Goal: Transaction & Acquisition: Purchase product/service

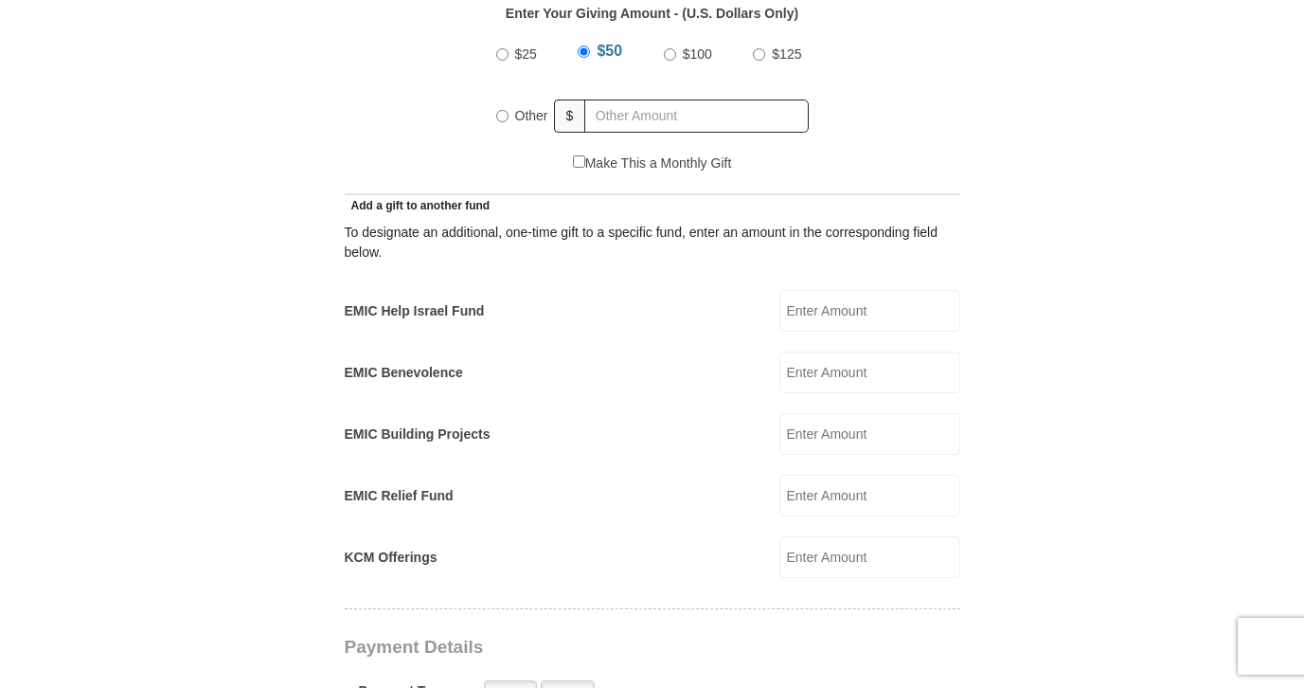
scroll to position [949, 0]
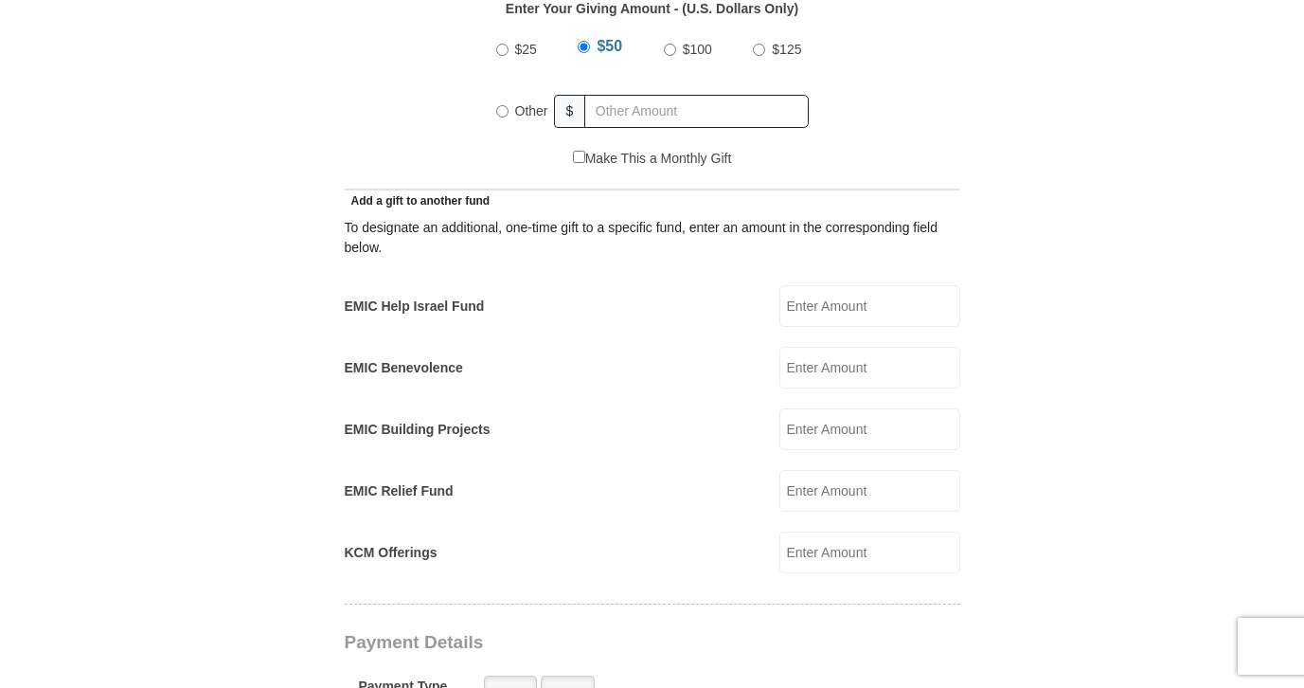
click at [874, 285] on input "EMIC Help Israel Fund" at bounding box center [870, 306] width 181 height 42
type input "400.00"
click at [1134, 353] on form "[GEOGRAPHIC_DATA][DEMOGRAPHIC_DATA] Online Giving Because of gifts like yours, …" at bounding box center [653, 528] width 1080 height 2802
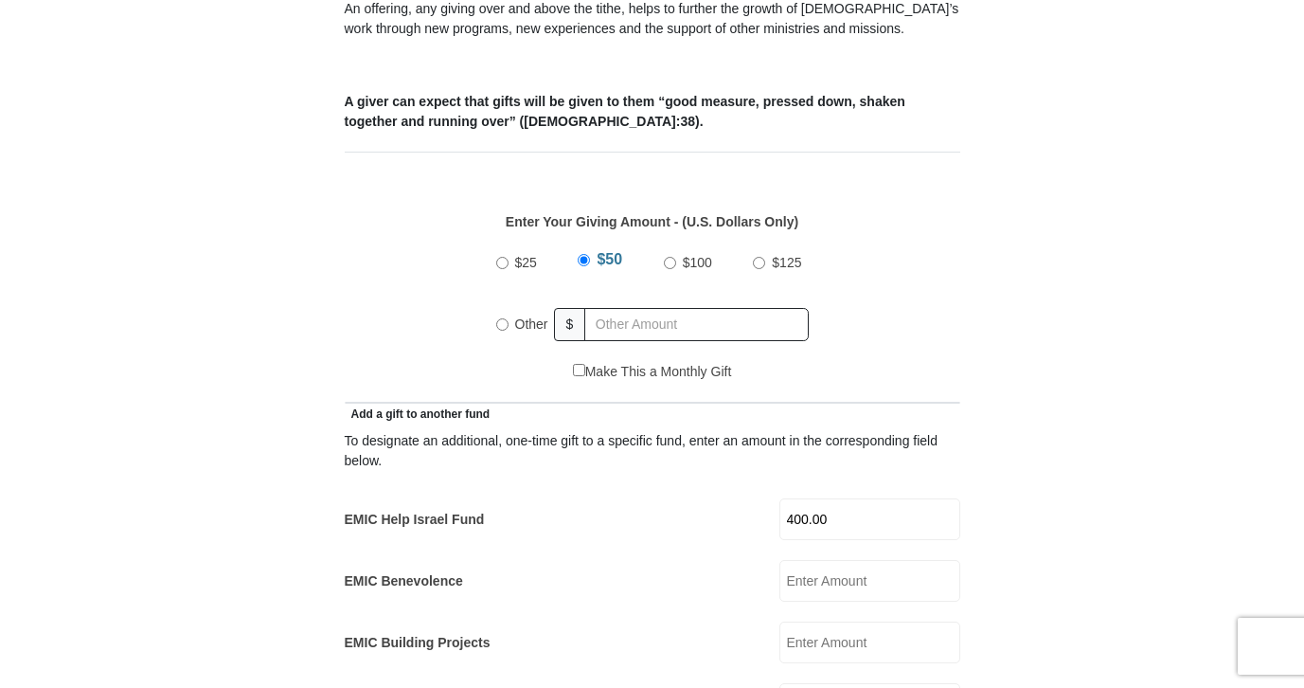
scroll to position [737, 0]
radio input "true"
click at [780, 307] on input "text" at bounding box center [700, 323] width 217 height 33
type input "400.00"
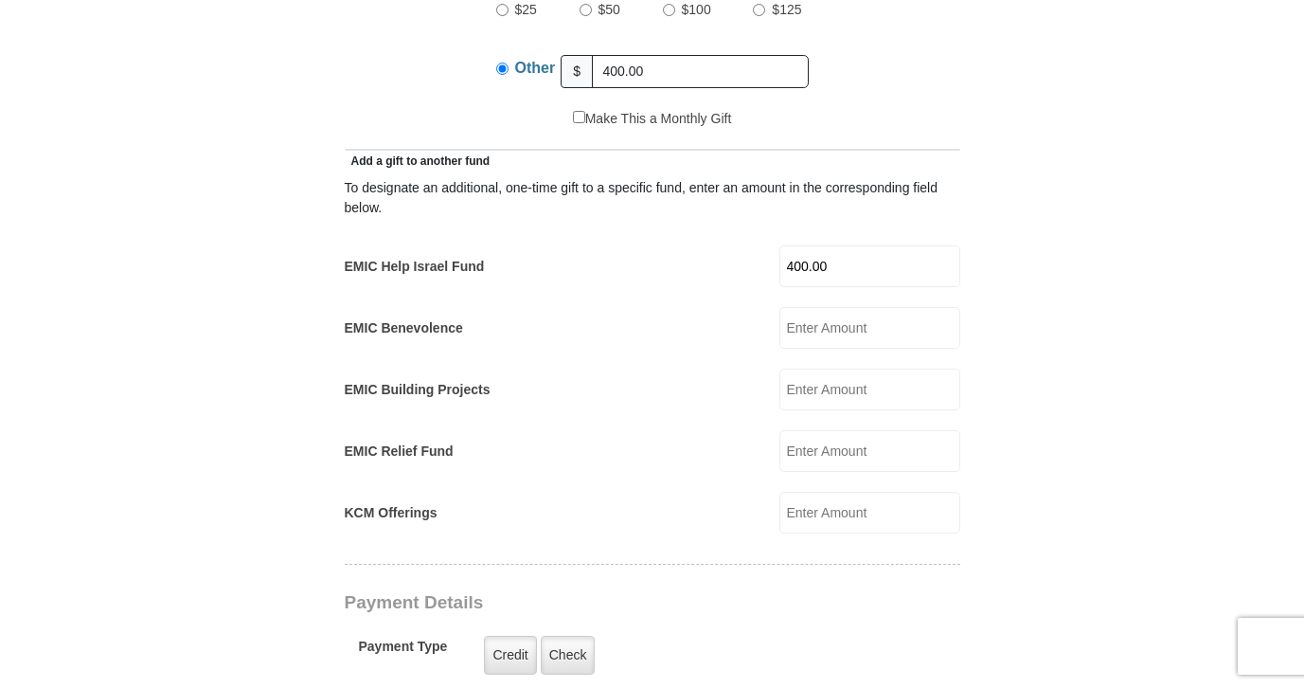
scroll to position [991, 0]
click at [832, 370] on input "EMIC Building Projects" at bounding box center [870, 388] width 181 height 42
type input "200.00"
drag, startPoint x: 851, startPoint y: 251, endPoint x: 770, endPoint y: 247, distance: 80.6
click at [770, 247] on div "EMIC Help Israel Fund 400.00 EMIC Help Israel Fund Amount must be a valid numbe…" at bounding box center [653, 264] width 616 height 42
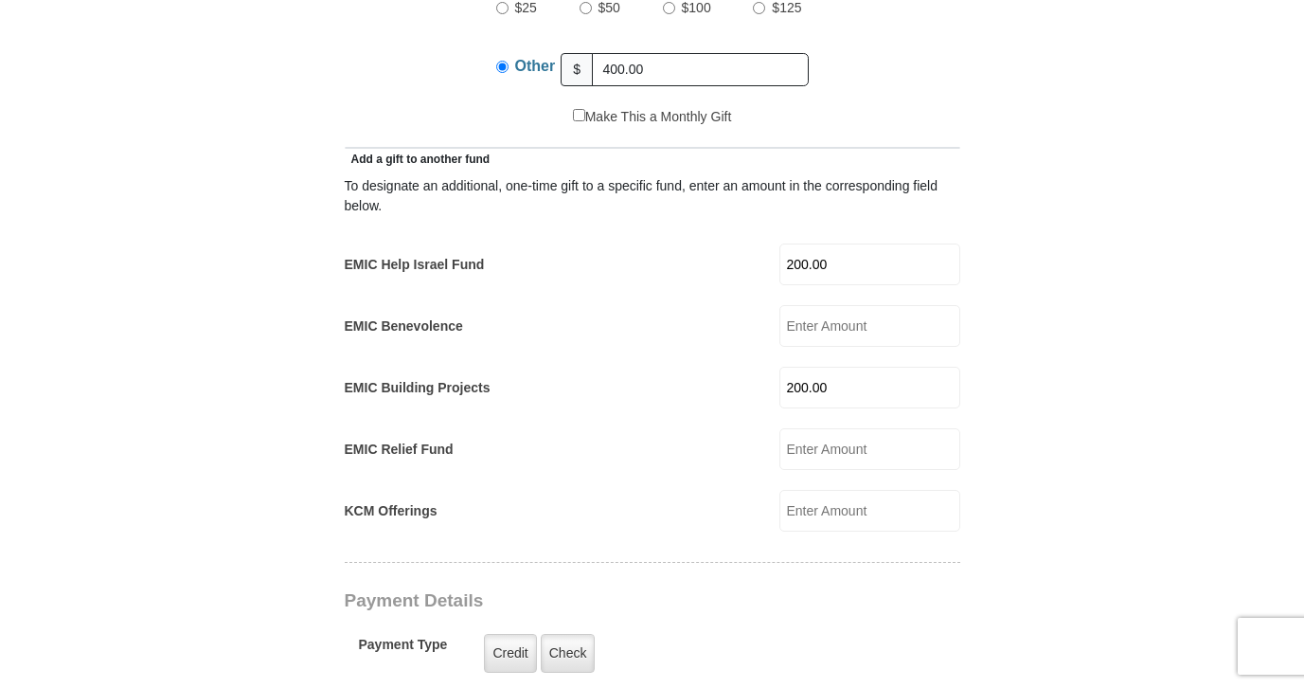
type input "200.00"
click at [1171, 435] on form "[GEOGRAPHIC_DATA][DEMOGRAPHIC_DATA] Online Giving Because of gifts like yours, …" at bounding box center [653, 501] width 1080 height 2833
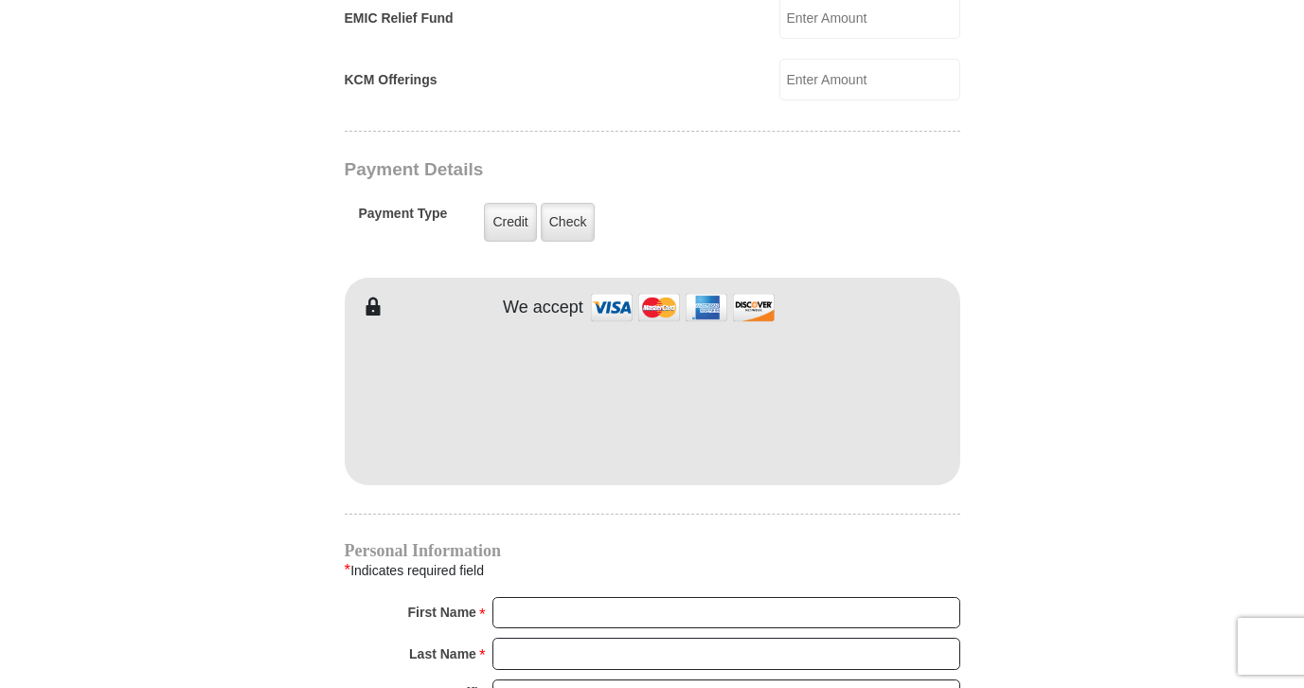
scroll to position [1427, 0]
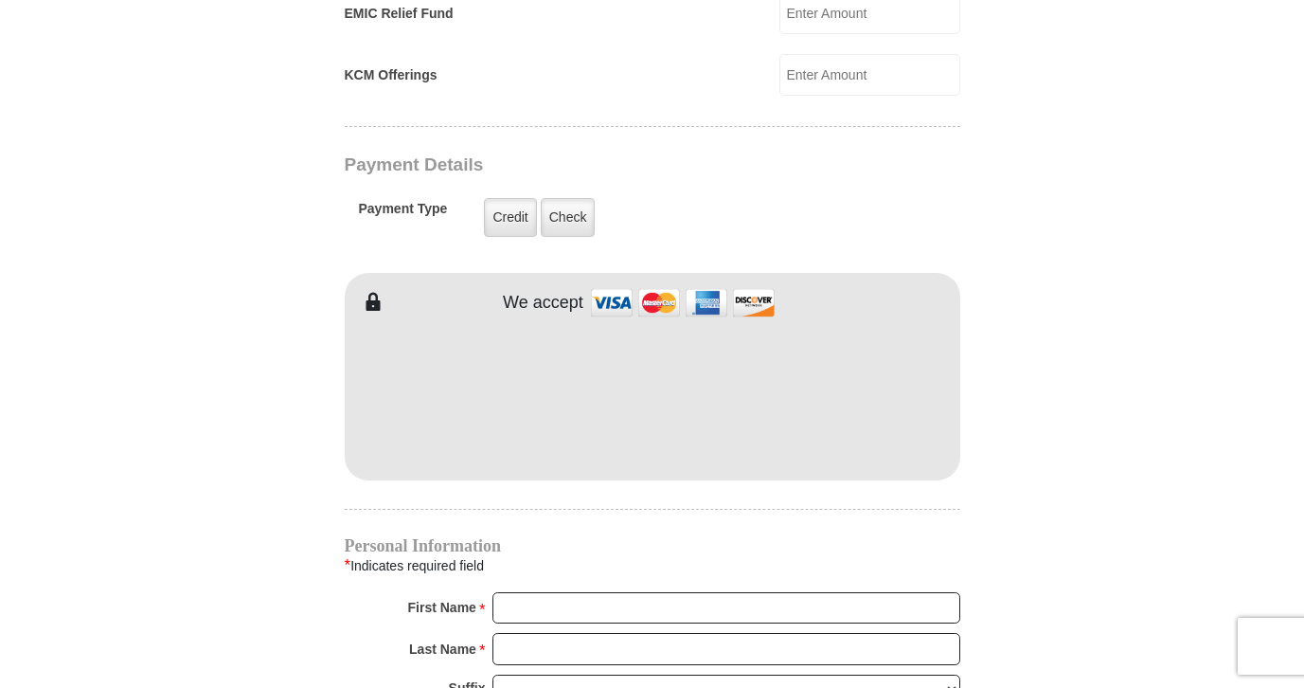
click at [1037, 492] on form "[GEOGRAPHIC_DATA][DEMOGRAPHIC_DATA] Online Giving Because of gifts like yours, …" at bounding box center [653, 65] width 1080 height 2833
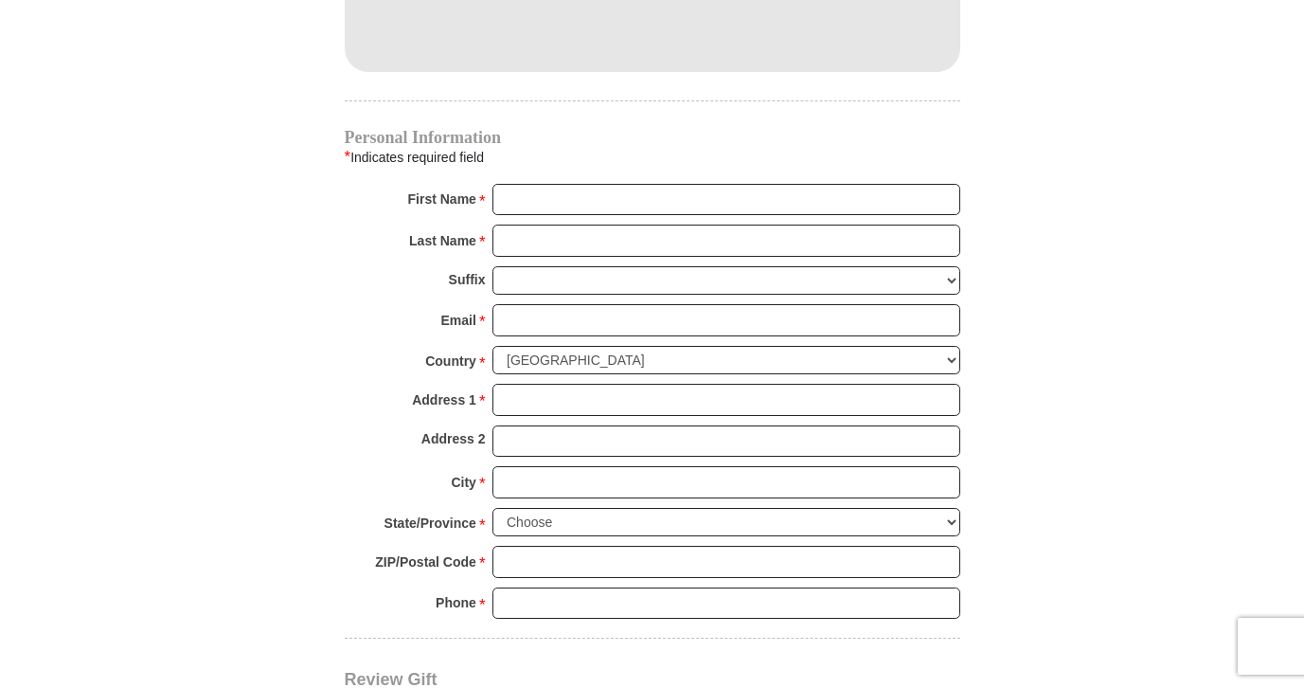
scroll to position [1843, 0]
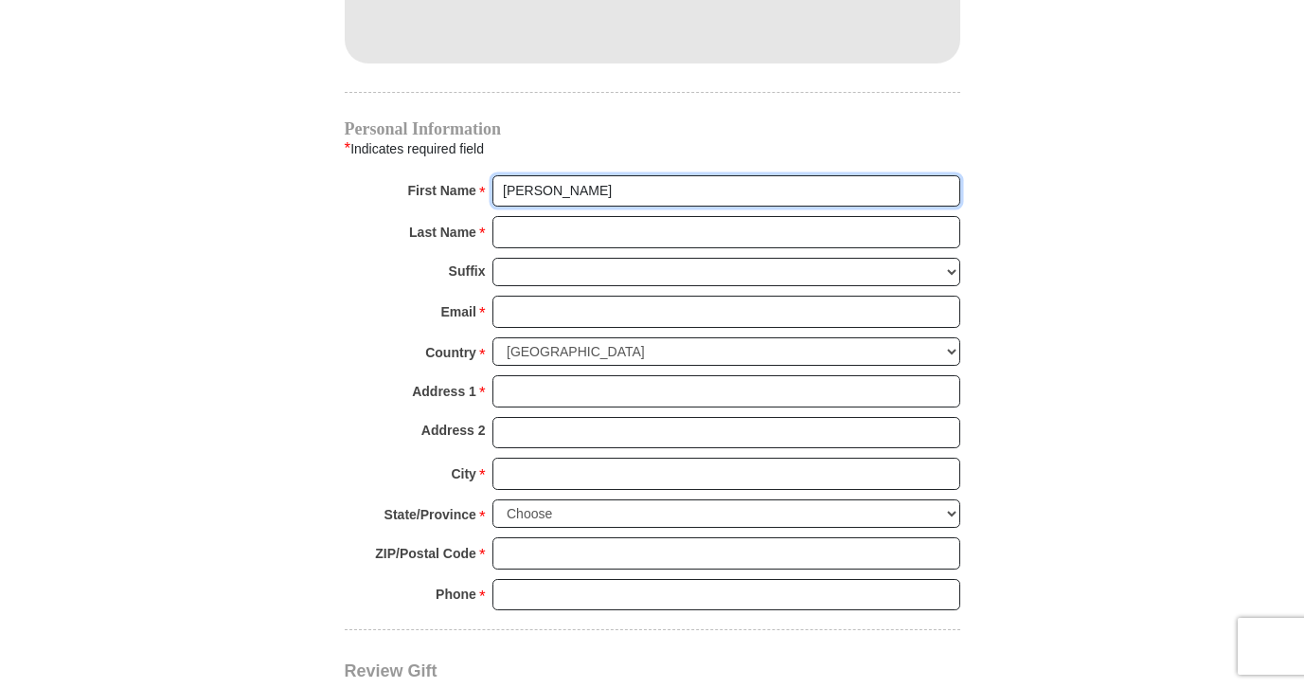
type input "[PERSON_NAME]"
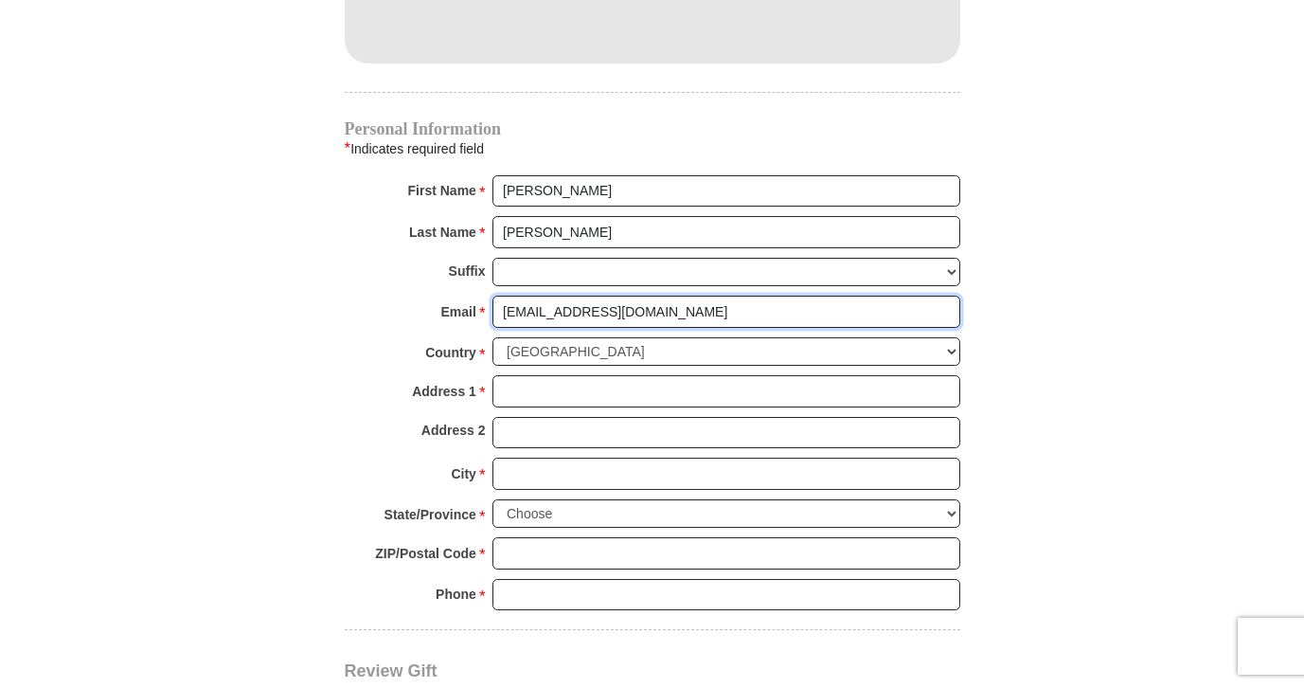
type input "[EMAIL_ADDRESS][DOMAIN_NAME]"
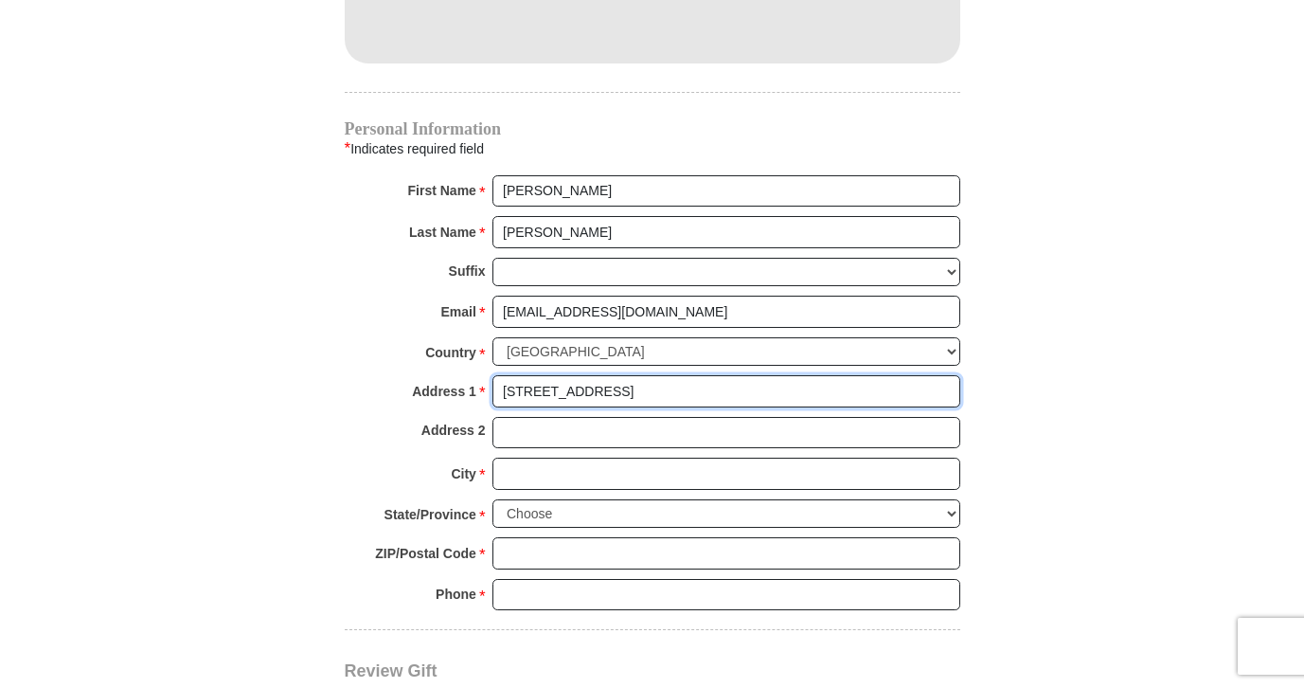
type input "[STREET_ADDRESS]"
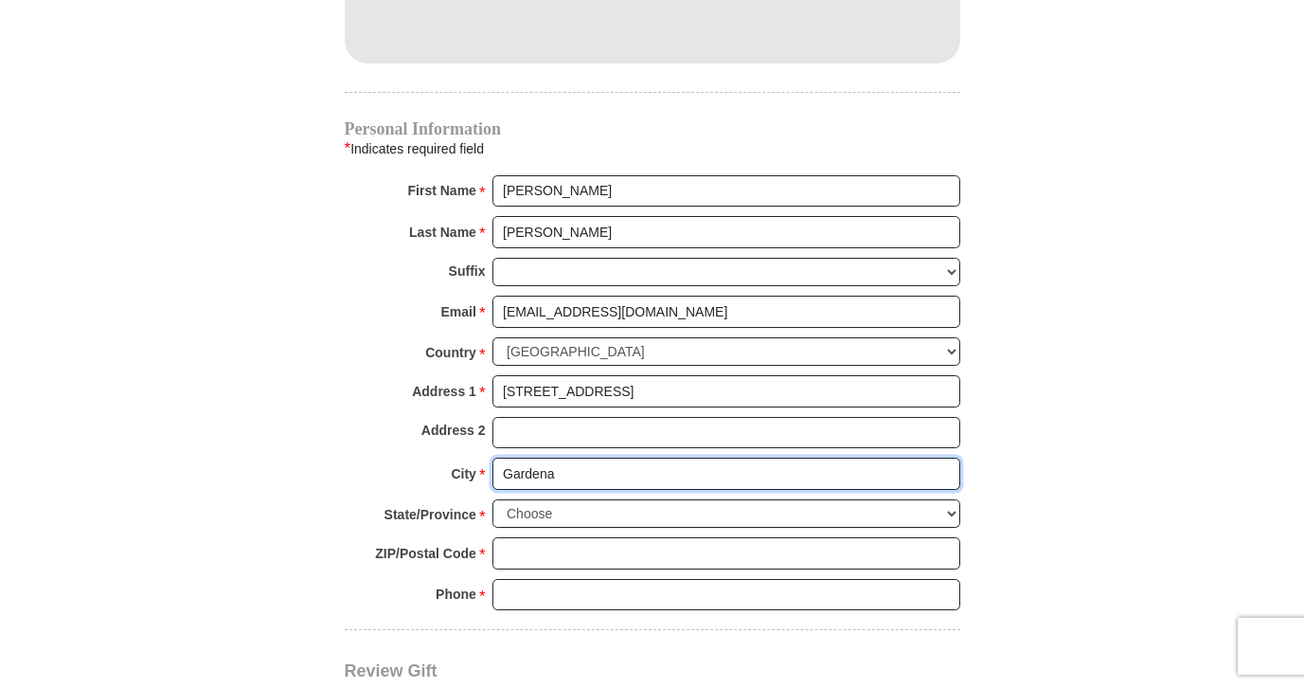
type input "Gardena"
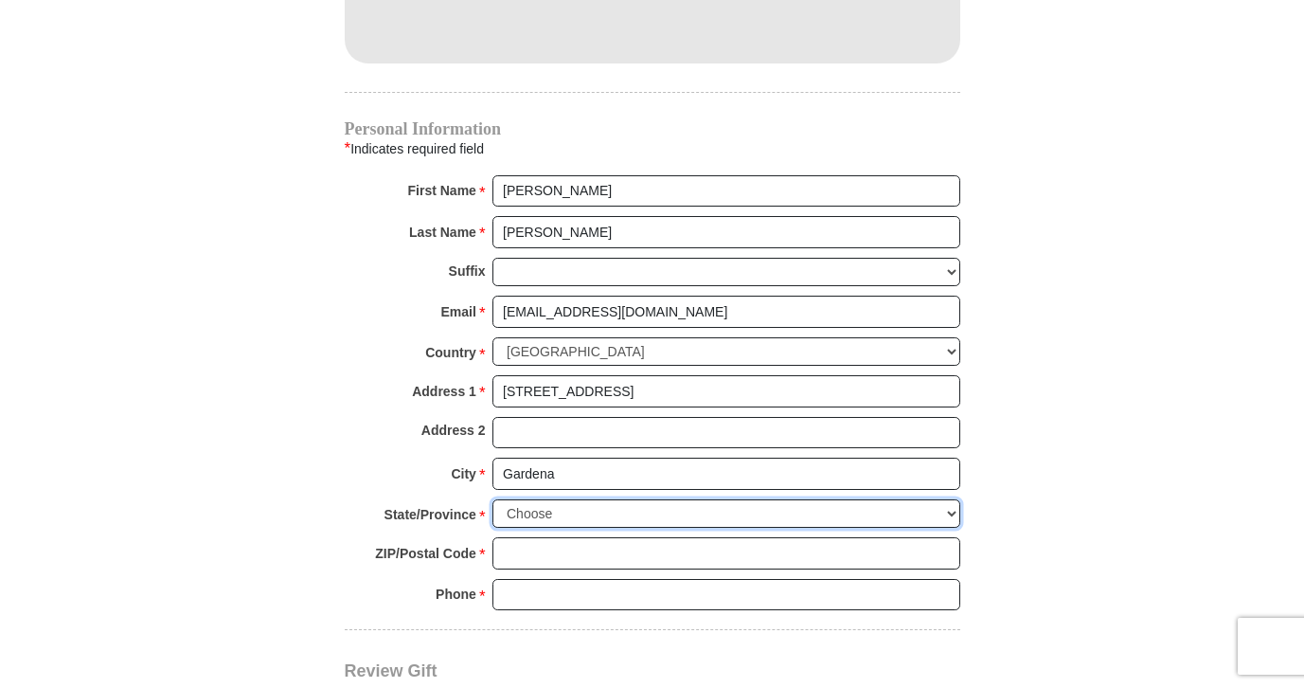
select select "CA"
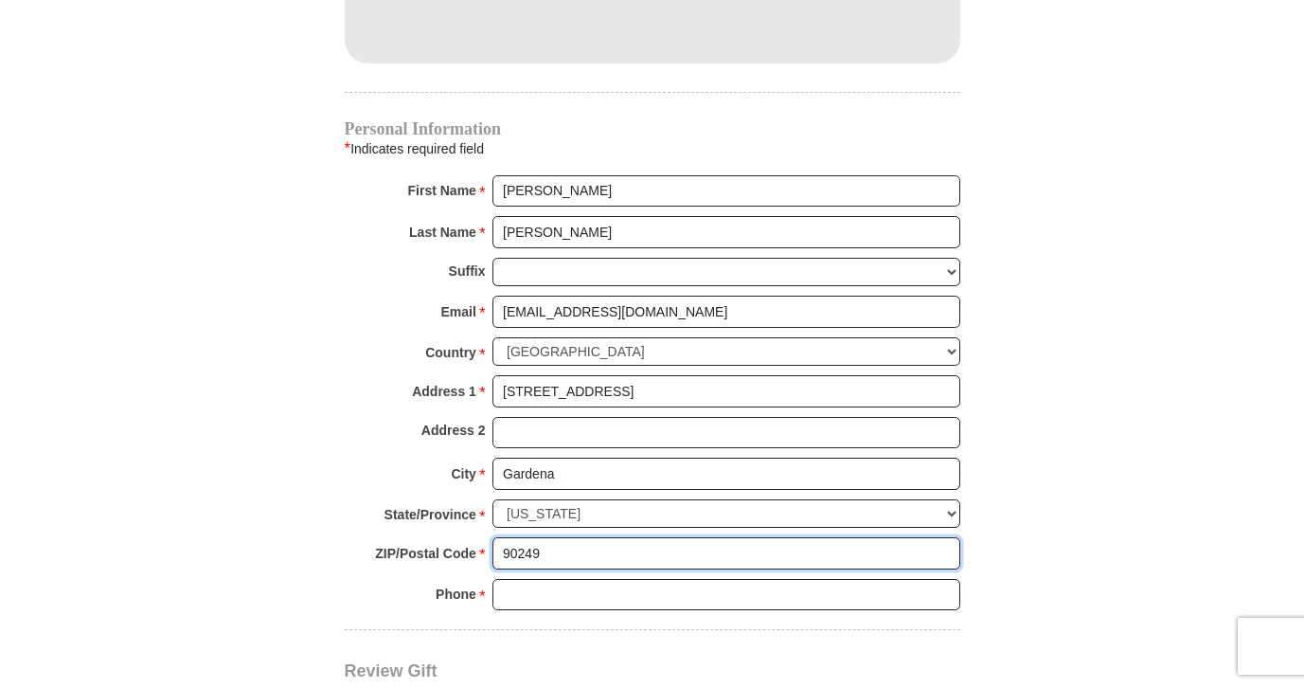
type input "90249"
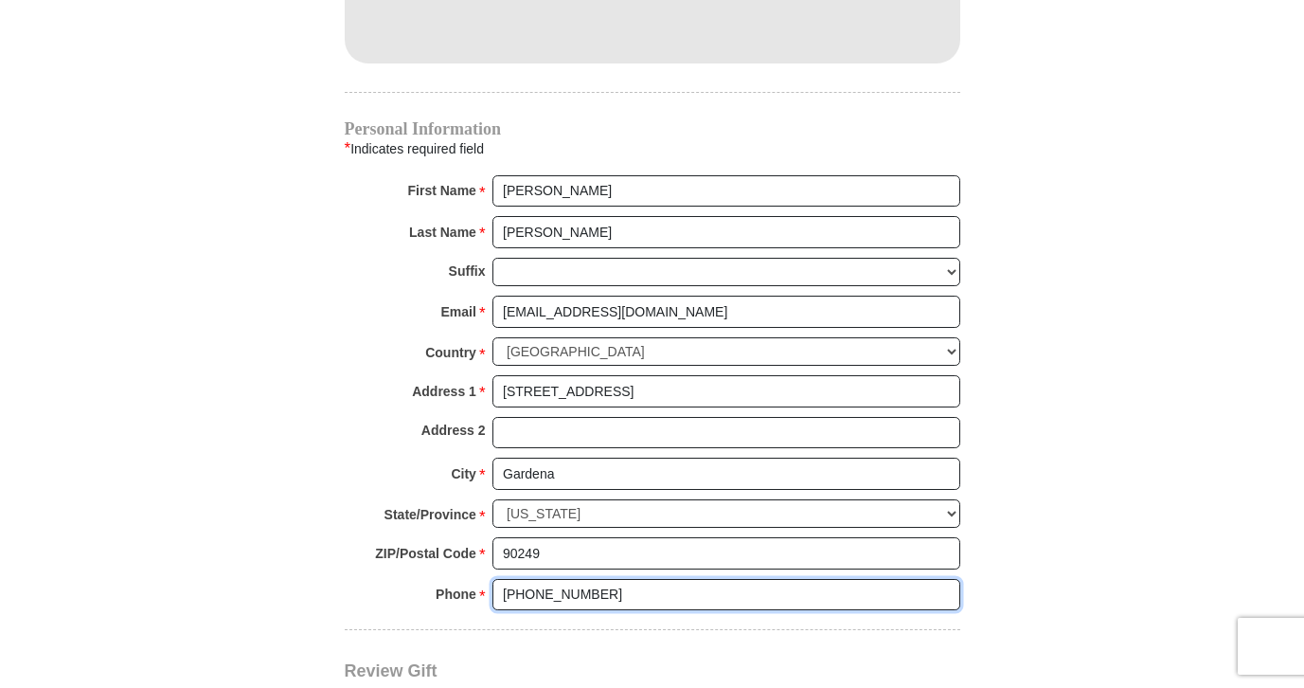
type input "[PHONE_NUMBER]"
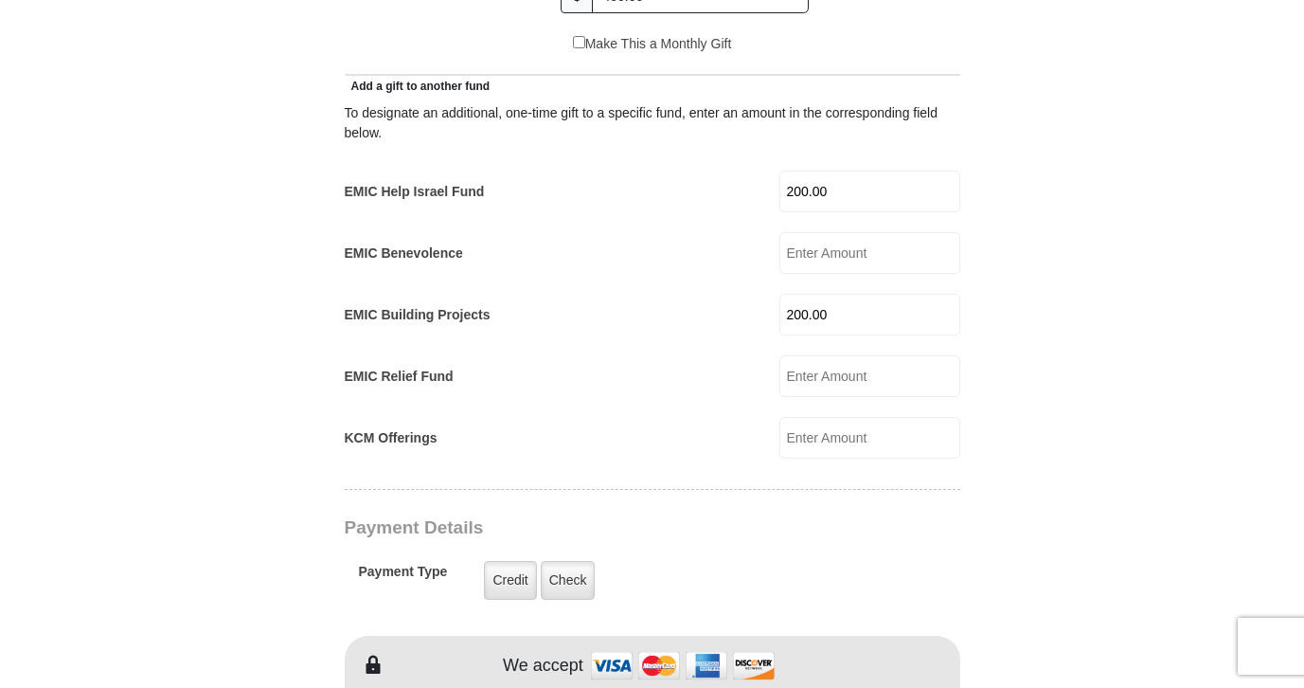
scroll to position [1061, 0]
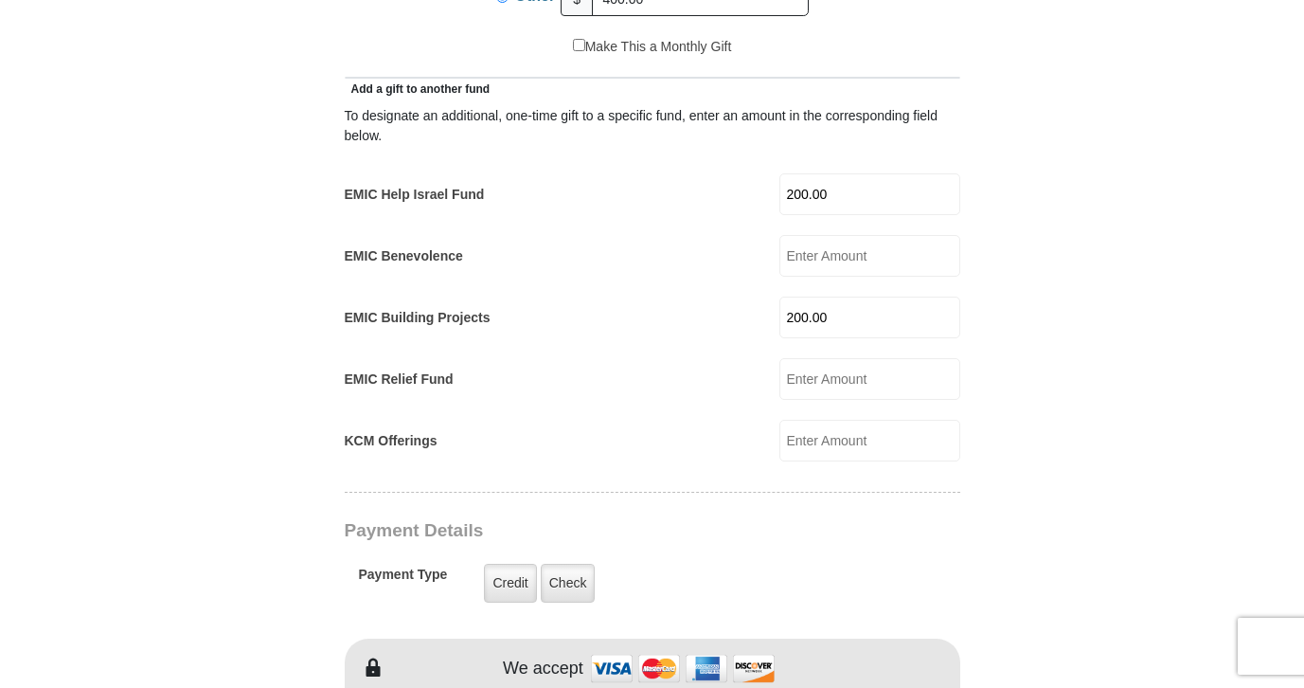
click at [853, 422] on input "KCM Offerings" at bounding box center [870, 441] width 181 height 42
click at [911, 246] on input "EMIC Benevolence" at bounding box center [870, 256] width 181 height 42
click at [1051, 340] on form "[GEOGRAPHIC_DATA][DEMOGRAPHIC_DATA] Online Giving Because of gifts like yours, …" at bounding box center [653, 431] width 1080 height 2833
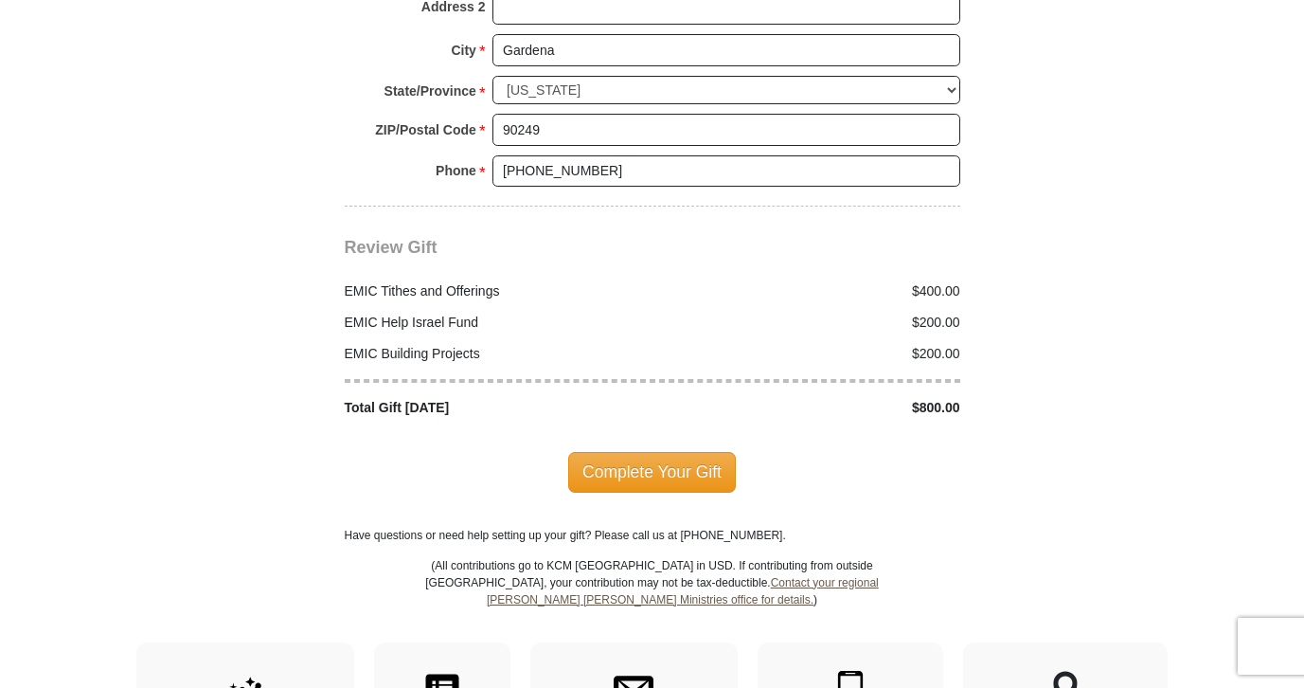
scroll to position [2270, 0]
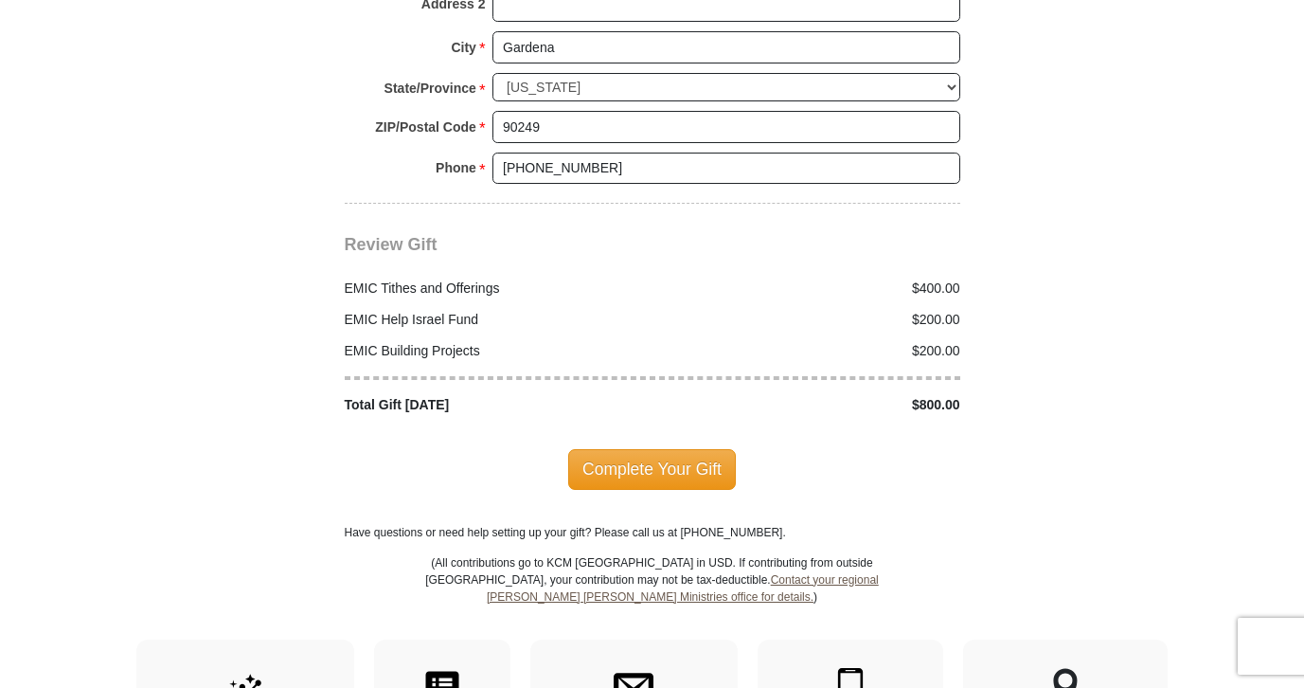
click at [741, 341] on div "$200.00" at bounding box center [812, 351] width 318 height 20
click at [410, 310] on div "EMIC Help Israel Fund" at bounding box center [493, 320] width 318 height 20
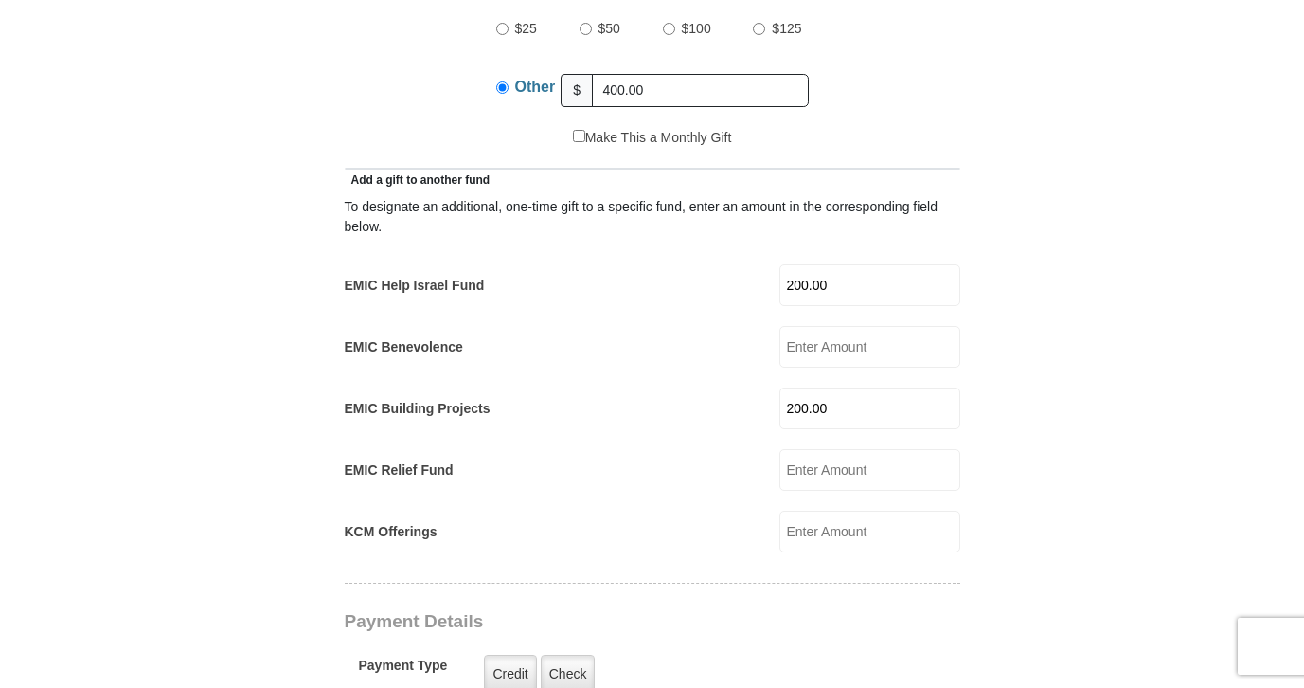
scroll to position [947, 0]
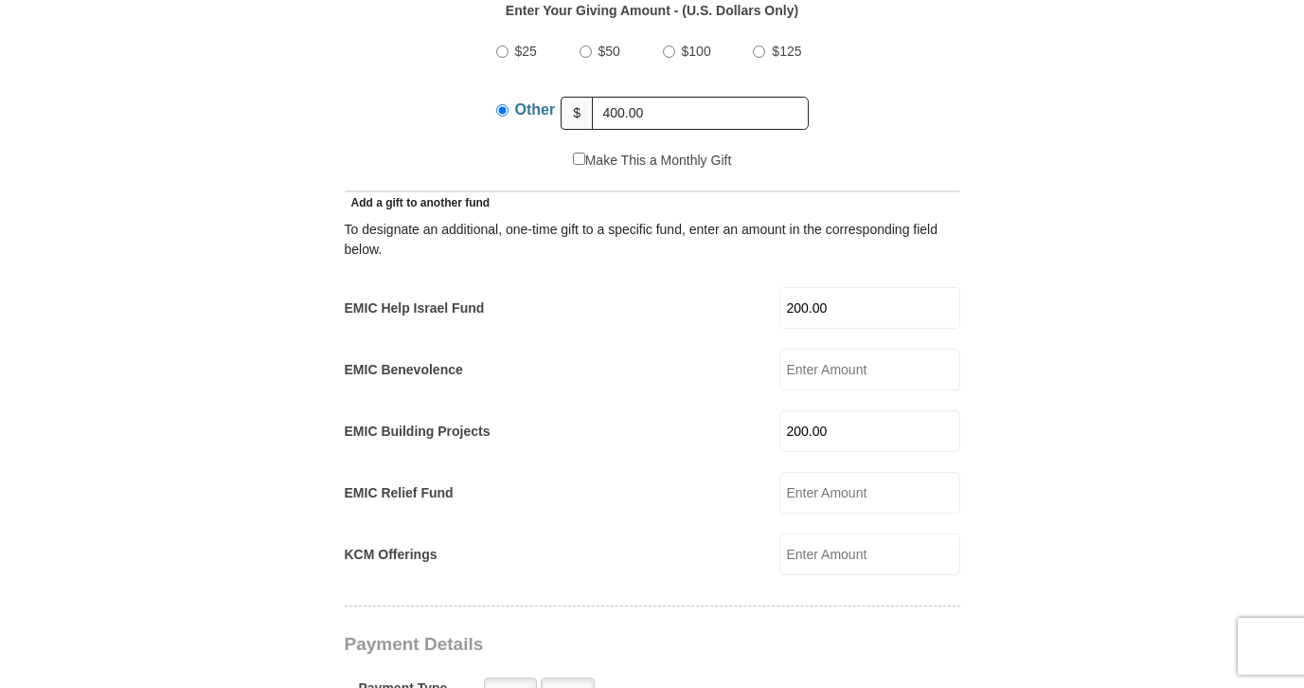
click at [879, 350] on input "EMIC Benevolence" at bounding box center [870, 370] width 181 height 42
click at [862, 287] on input "200.00" at bounding box center [870, 308] width 181 height 42
drag, startPoint x: 659, startPoint y: 94, endPoint x: 585, endPoint y: 99, distance: 74.1
click at [585, 99] on div "Other $ 400.00" at bounding box center [652, 112] width 313 height 47
type input "4"
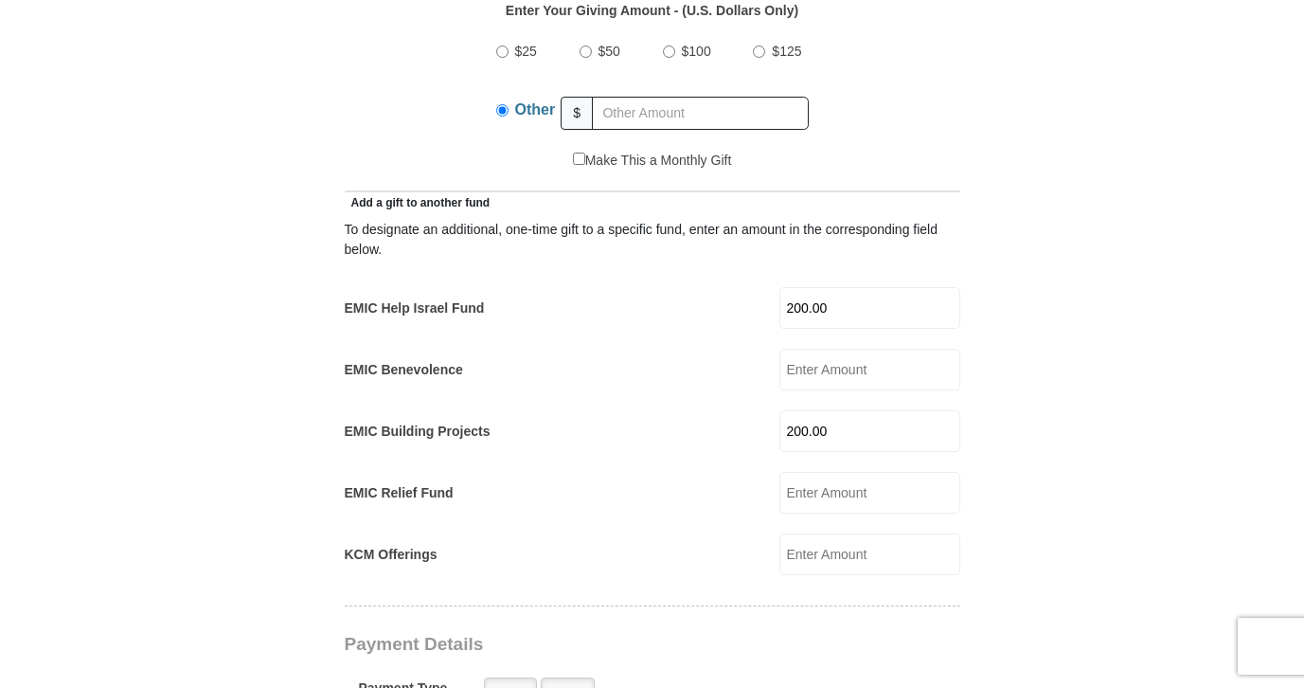
click at [1016, 254] on form "[GEOGRAPHIC_DATA][DEMOGRAPHIC_DATA] Online Giving Because of gifts like yours, …" at bounding box center [653, 545] width 1080 height 2833
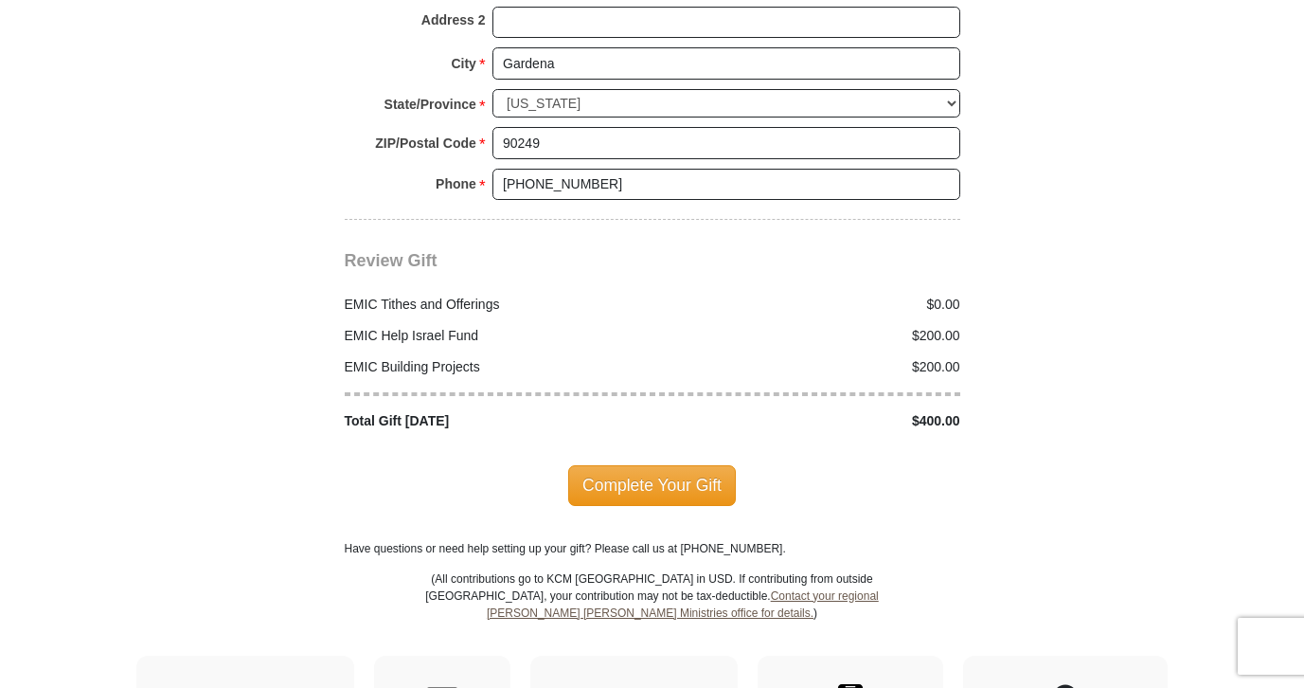
scroll to position [2343, 0]
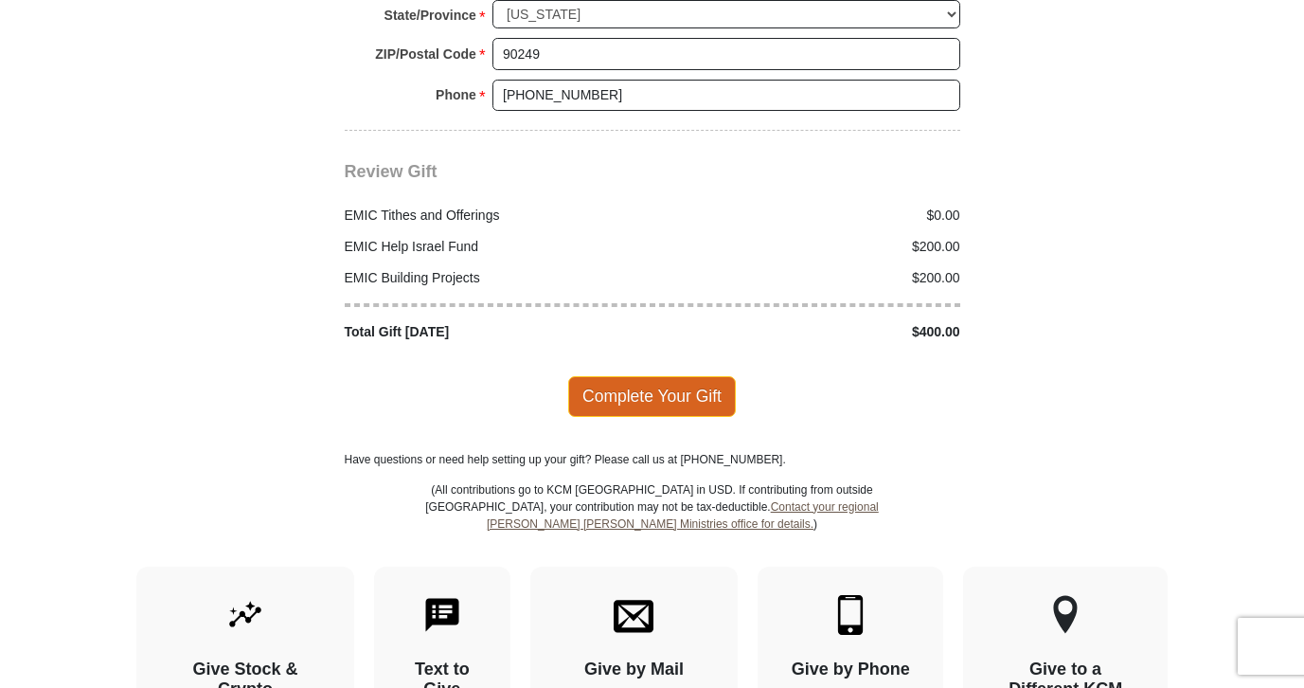
click at [646, 376] on span "Complete Your Gift" at bounding box center [652, 396] width 168 height 40
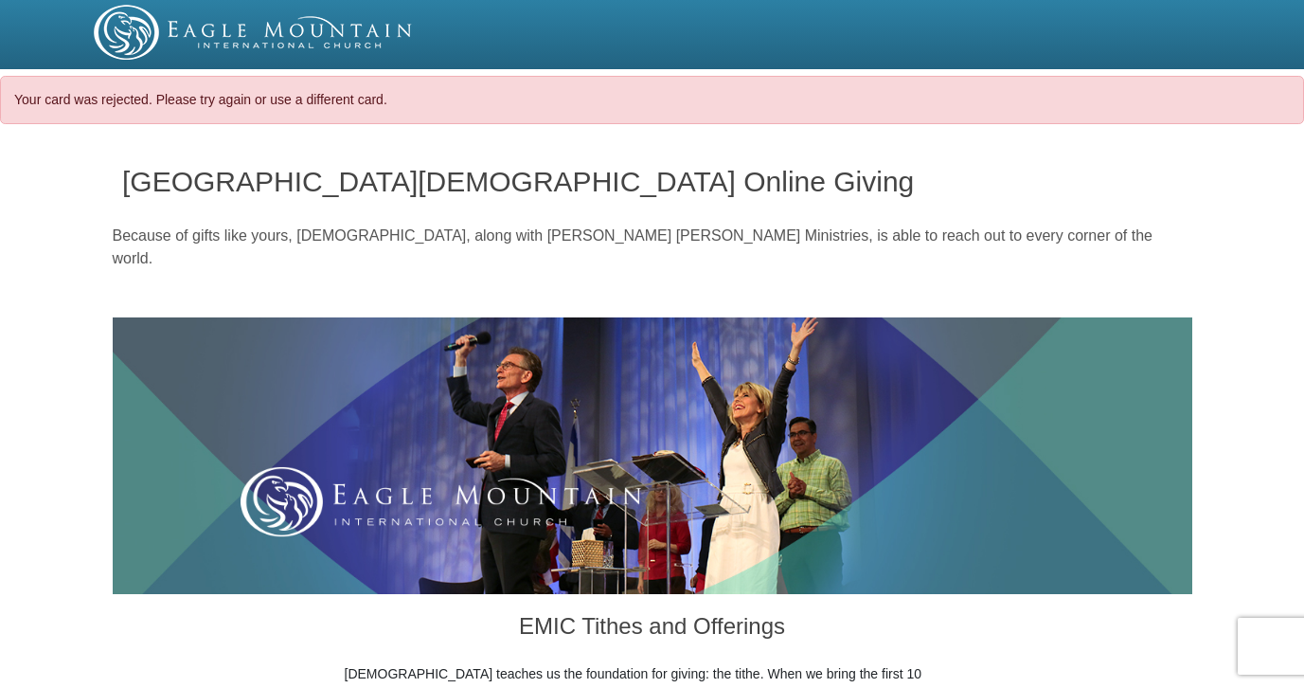
select select "CA"
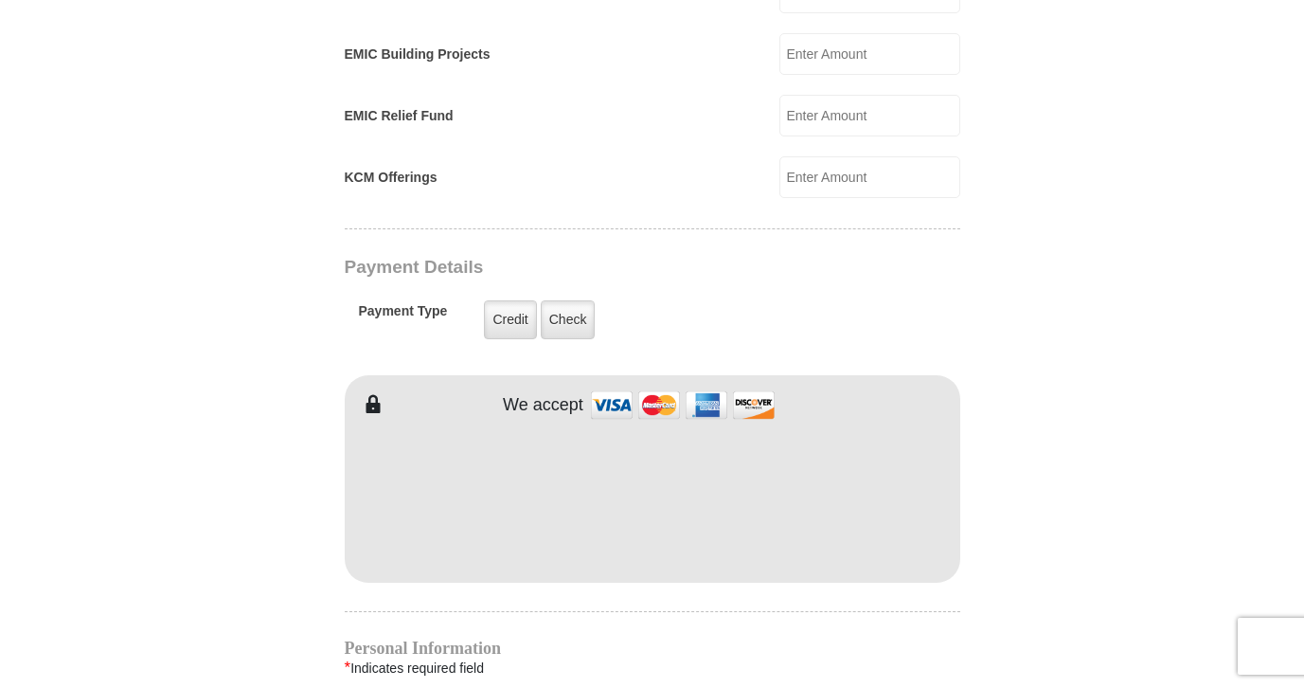
scroll to position [1391, 0]
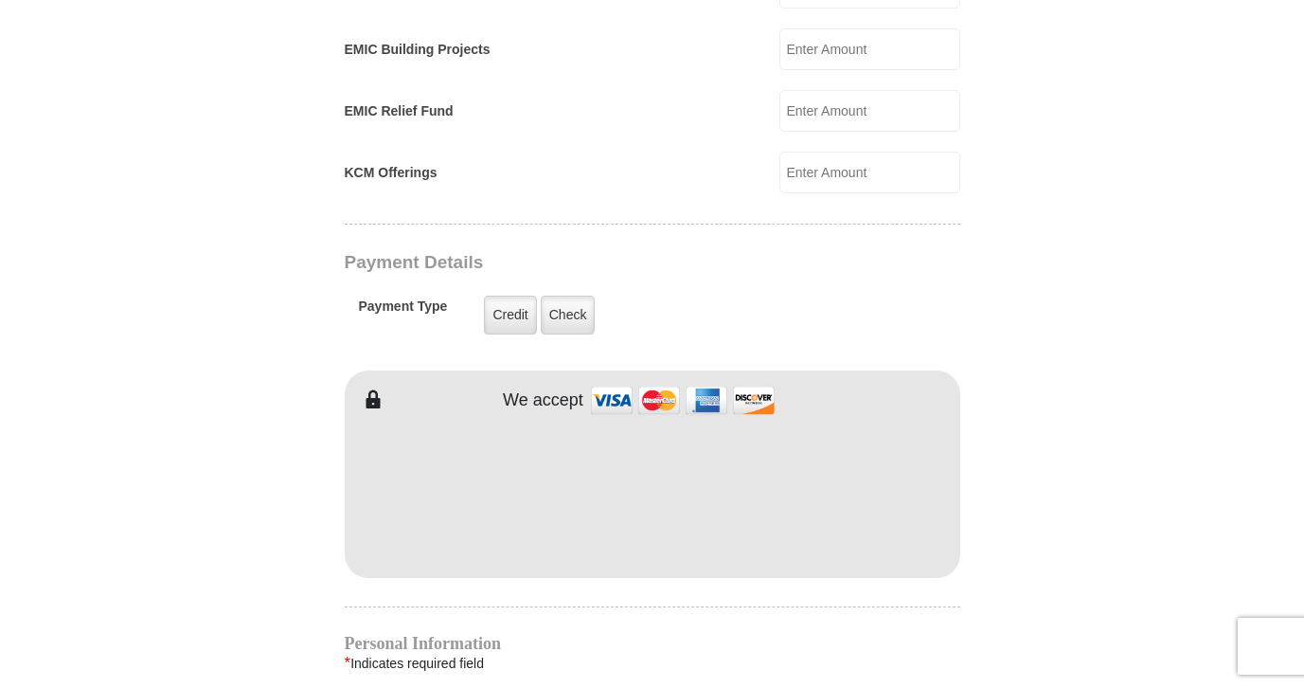
click at [1033, 367] on form "[GEOGRAPHIC_DATA][DEMOGRAPHIC_DATA] Online Giving Because of gifts like yours, …" at bounding box center [653, 132] width 1080 height 2771
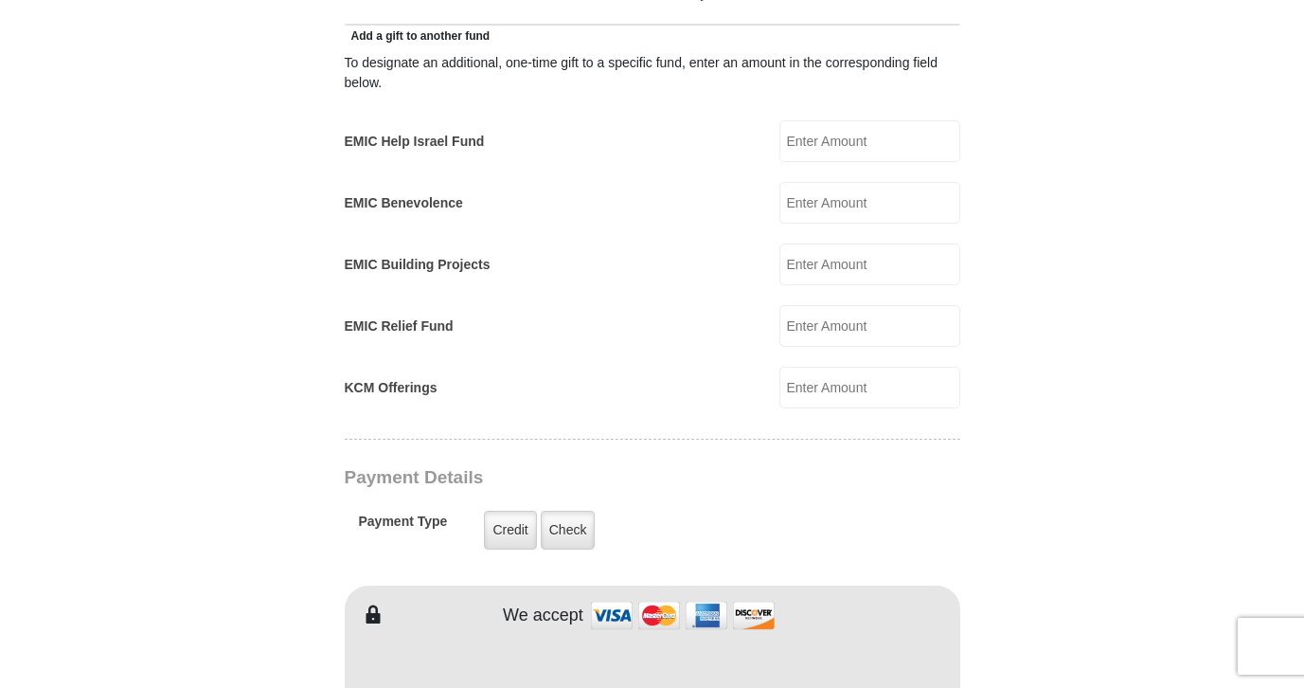
scroll to position [1175, 0]
click at [893, 121] on input "EMIC Help Israel Fund" at bounding box center [870, 142] width 181 height 42
type input "200.00"
click at [836, 248] on input "EMIC Building Projects" at bounding box center [870, 265] width 181 height 42
type input "200.00"
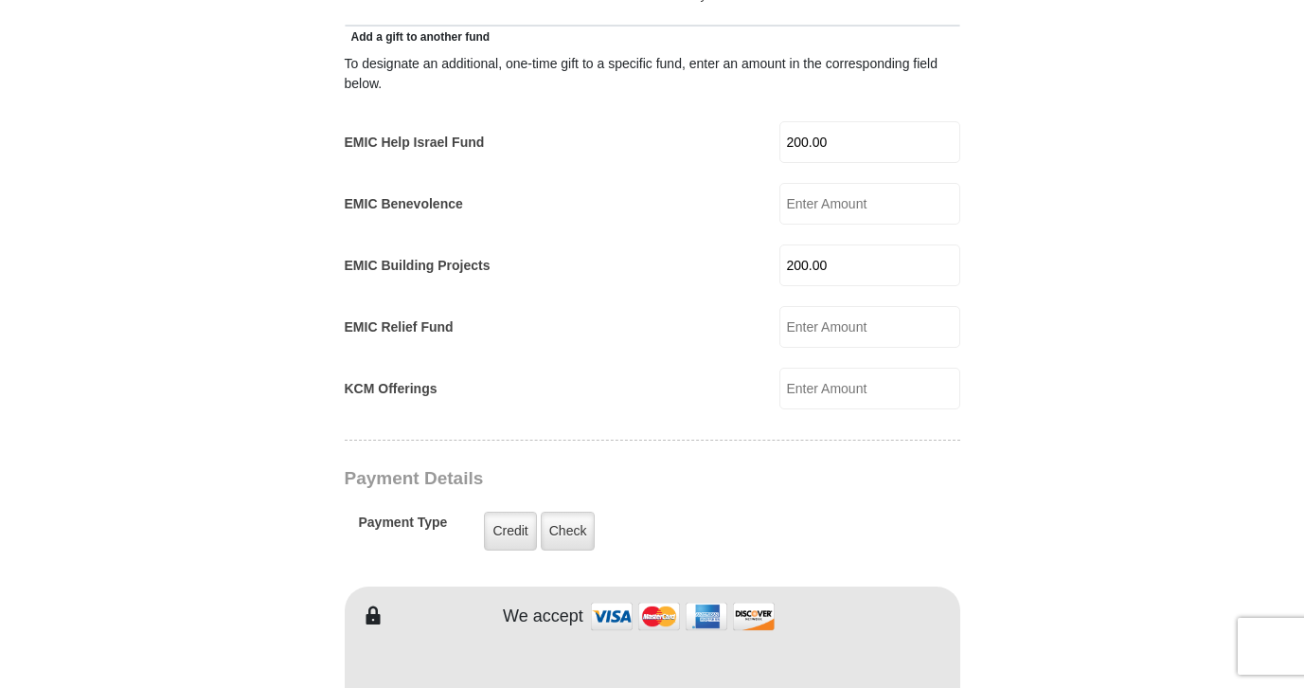
click at [1215, 288] on body "Your card was rejected. Please try again or use a different card. [GEOGRAPHIC_D…" at bounding box center [652, 606] width 1304 height 3562
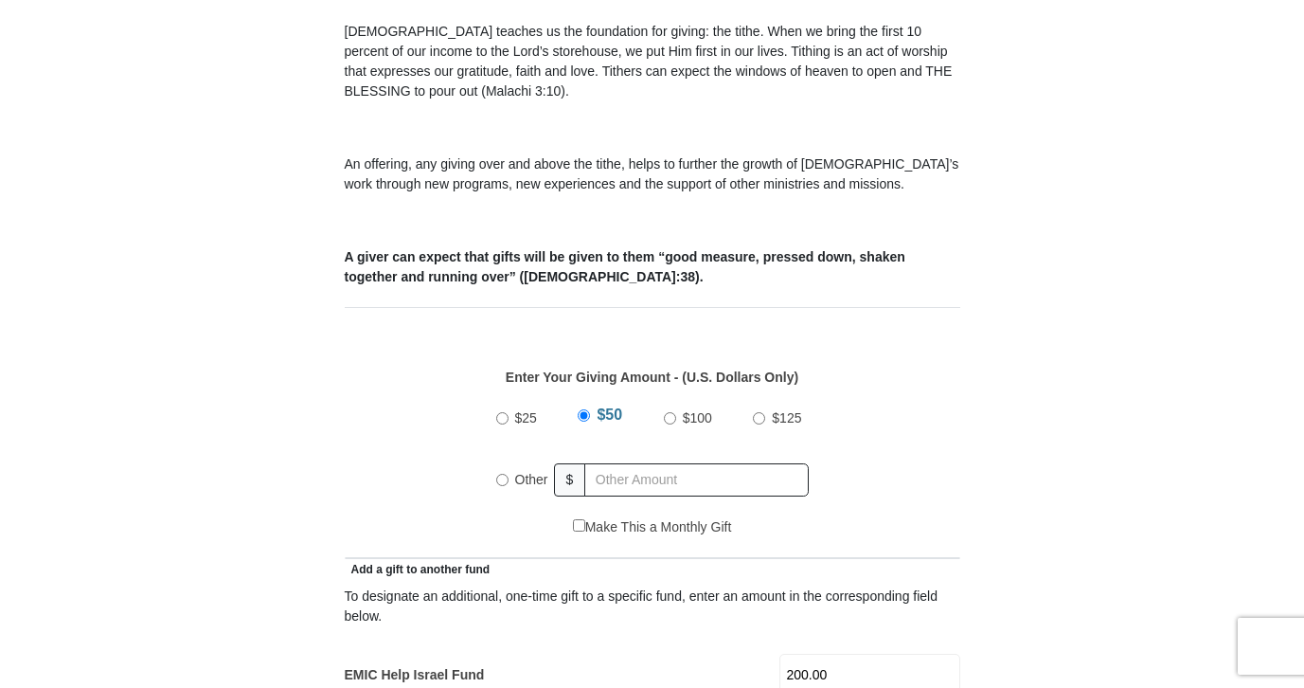
scroll to position [622, 0]
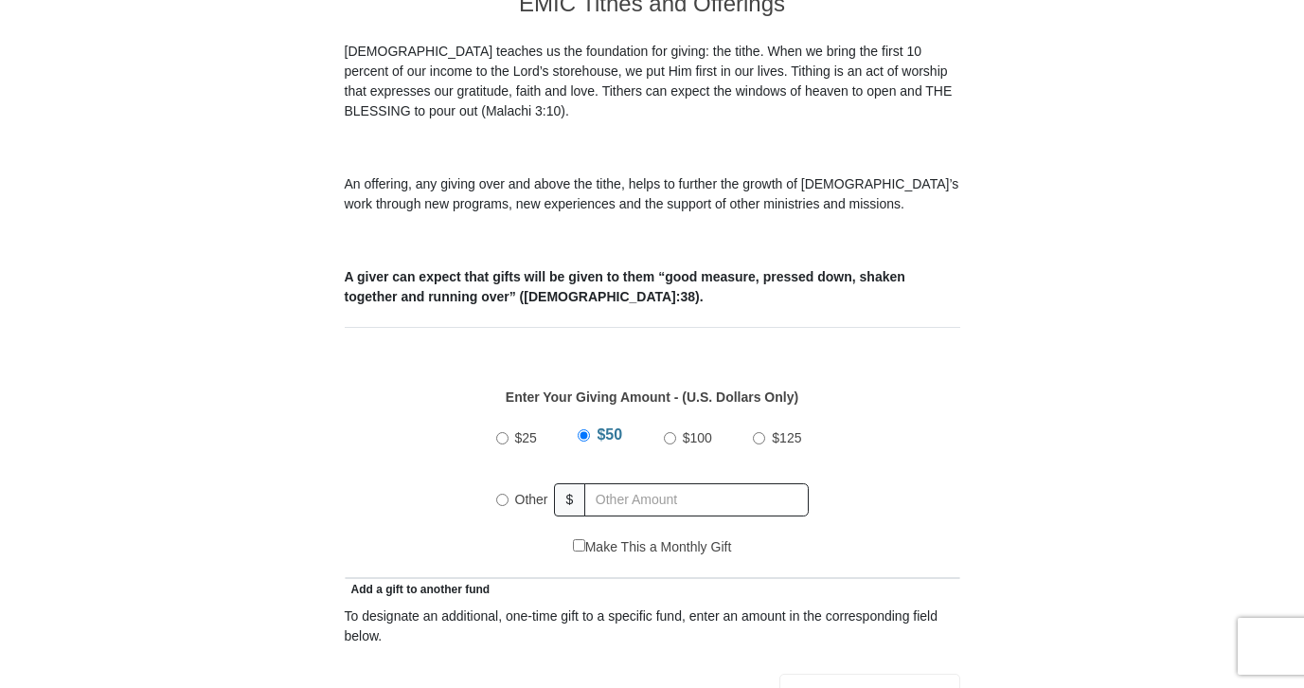
click at [503, 494] on input "Other" at bounding box center [502, 500] width 12 height 12
radio input "true"
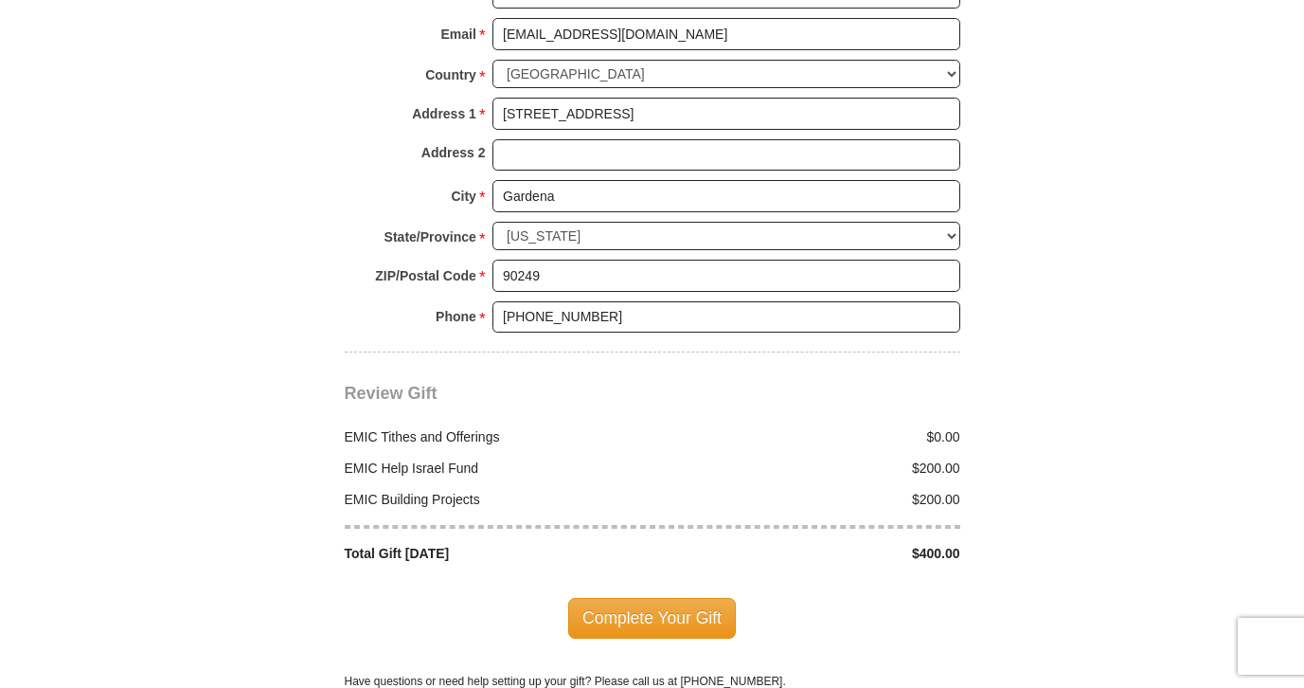
scroll to position [2190, 0]
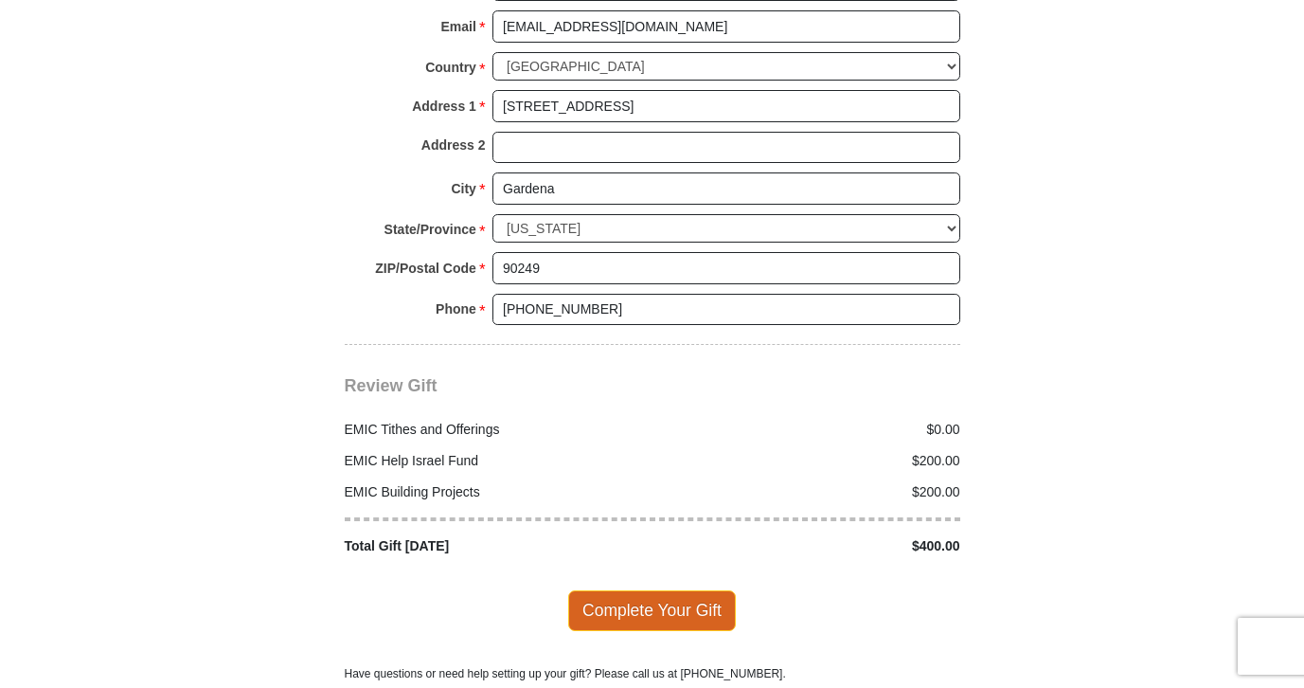
click at [669, 590] on span "Complete Your Gift" at bounding box center [652, 610] width 168 height 40
